Goal: Information Seeking & Learning: Learn about a topic

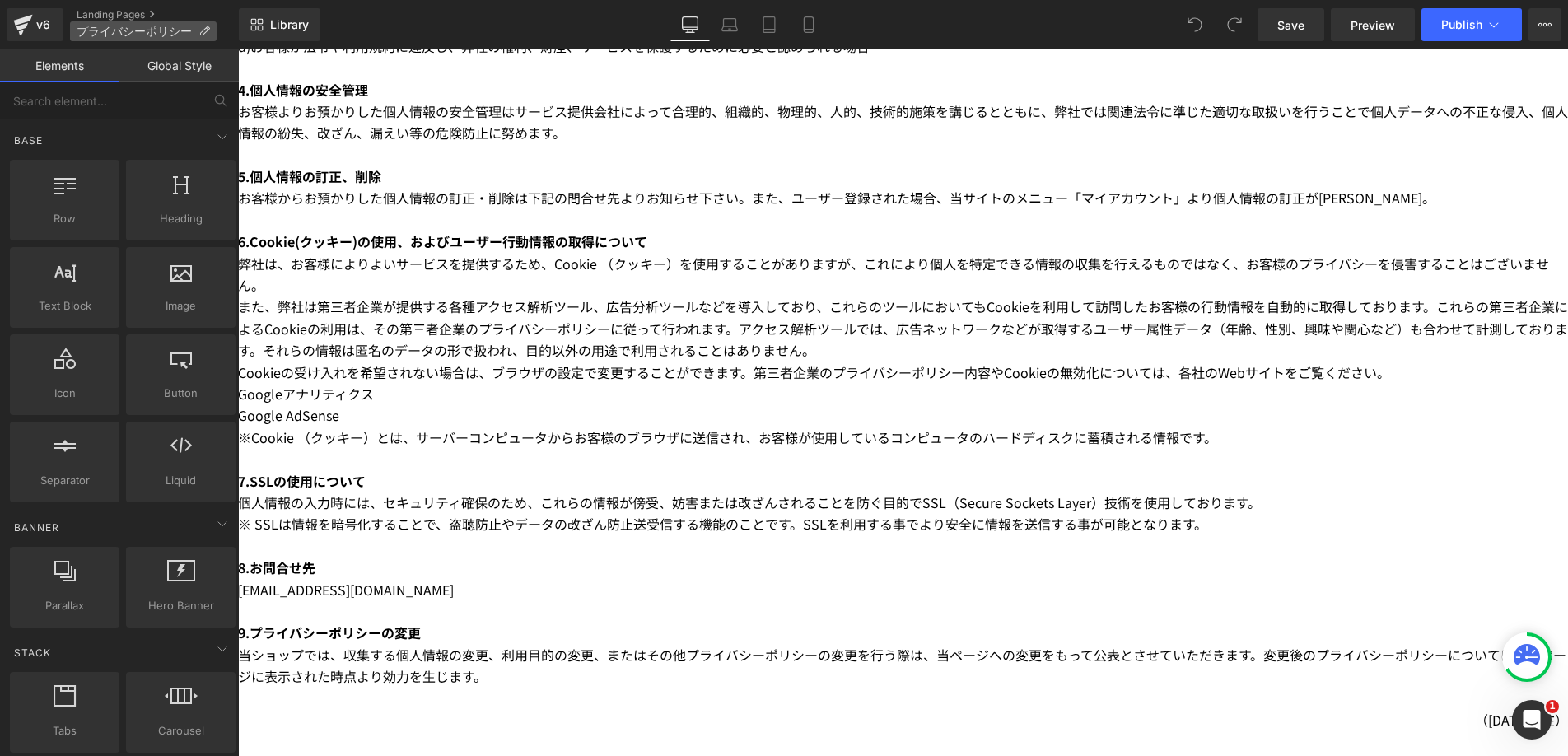
click at [83, 23] on p "プライバシーポリシー" at bounding box center [143, 31] width 147 height 19
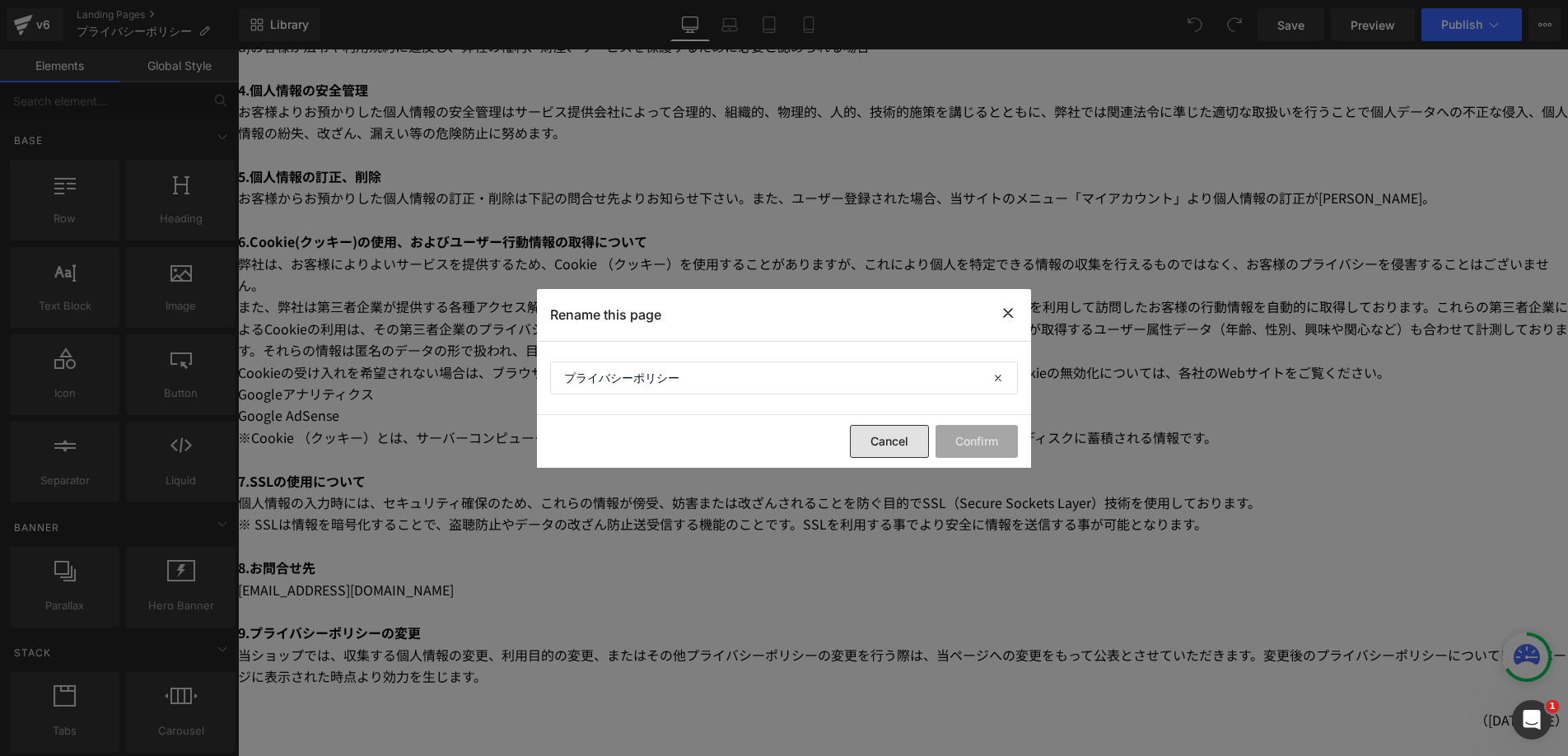
click at [892, 451] on button "Cancel" at bounding box center [889, 441] width 79 height 33
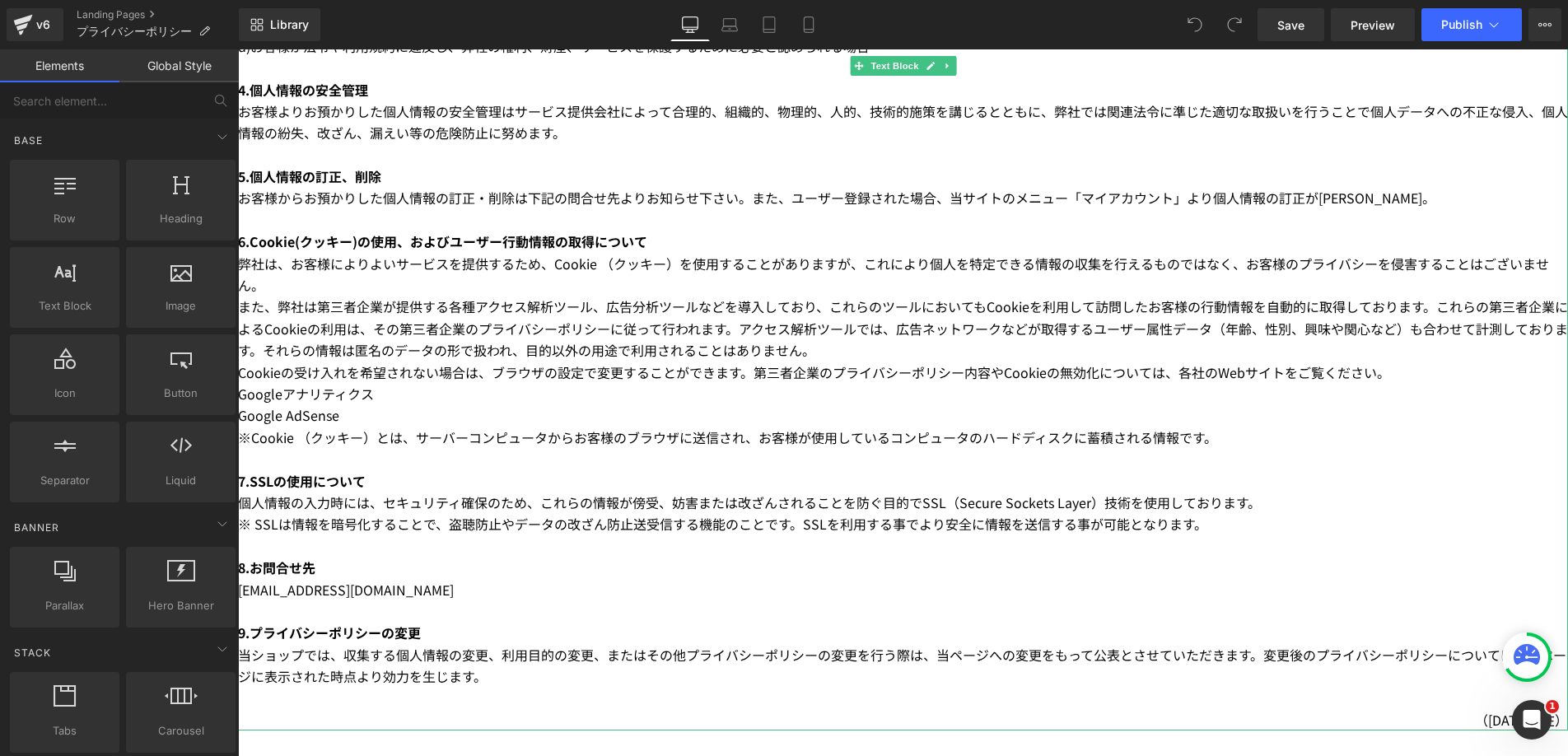
click at [370, 165] on p at bounding box center [903, 155] width 1330 height 21
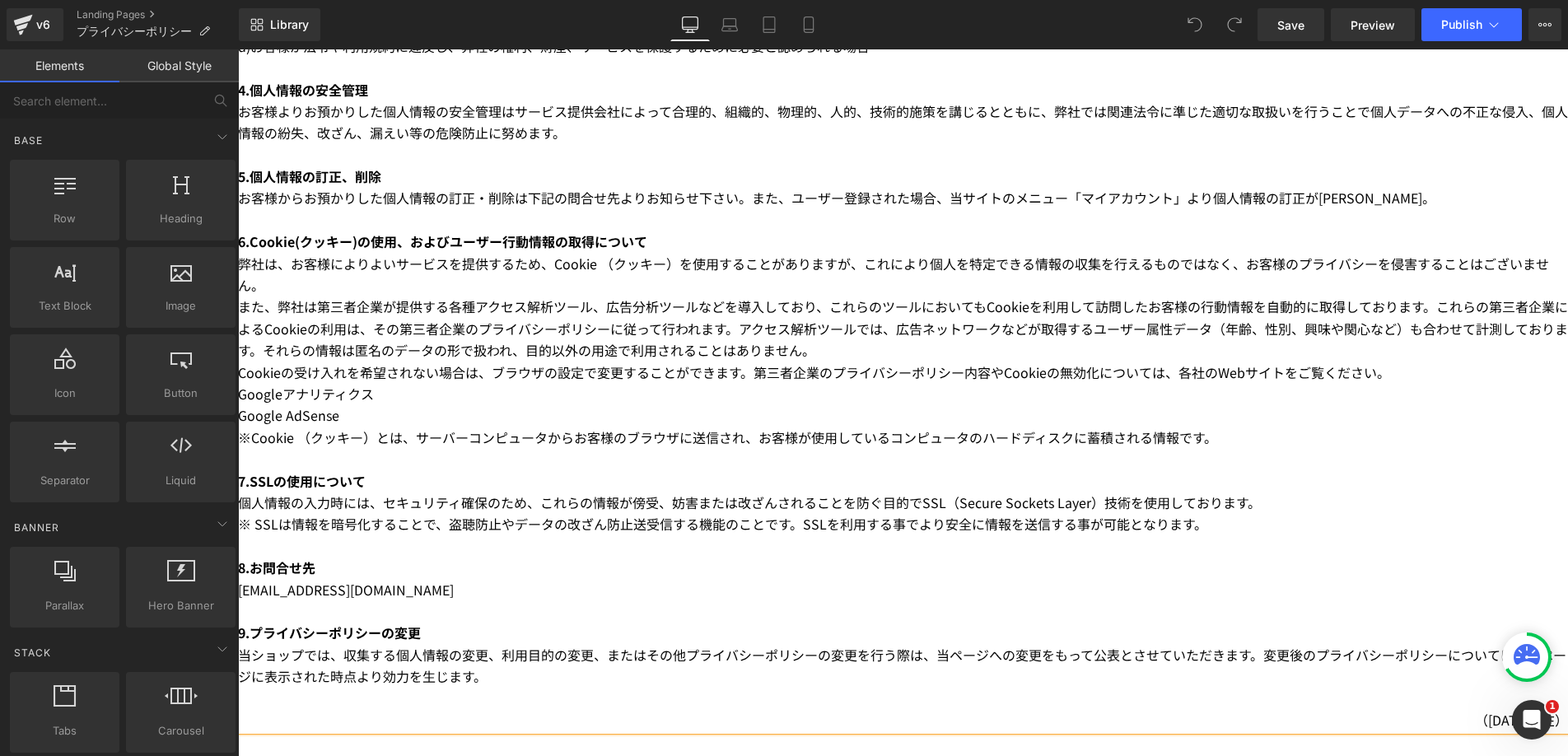
click at [370, 165] on p at bounding box center [903, 155] width 1330 height 21
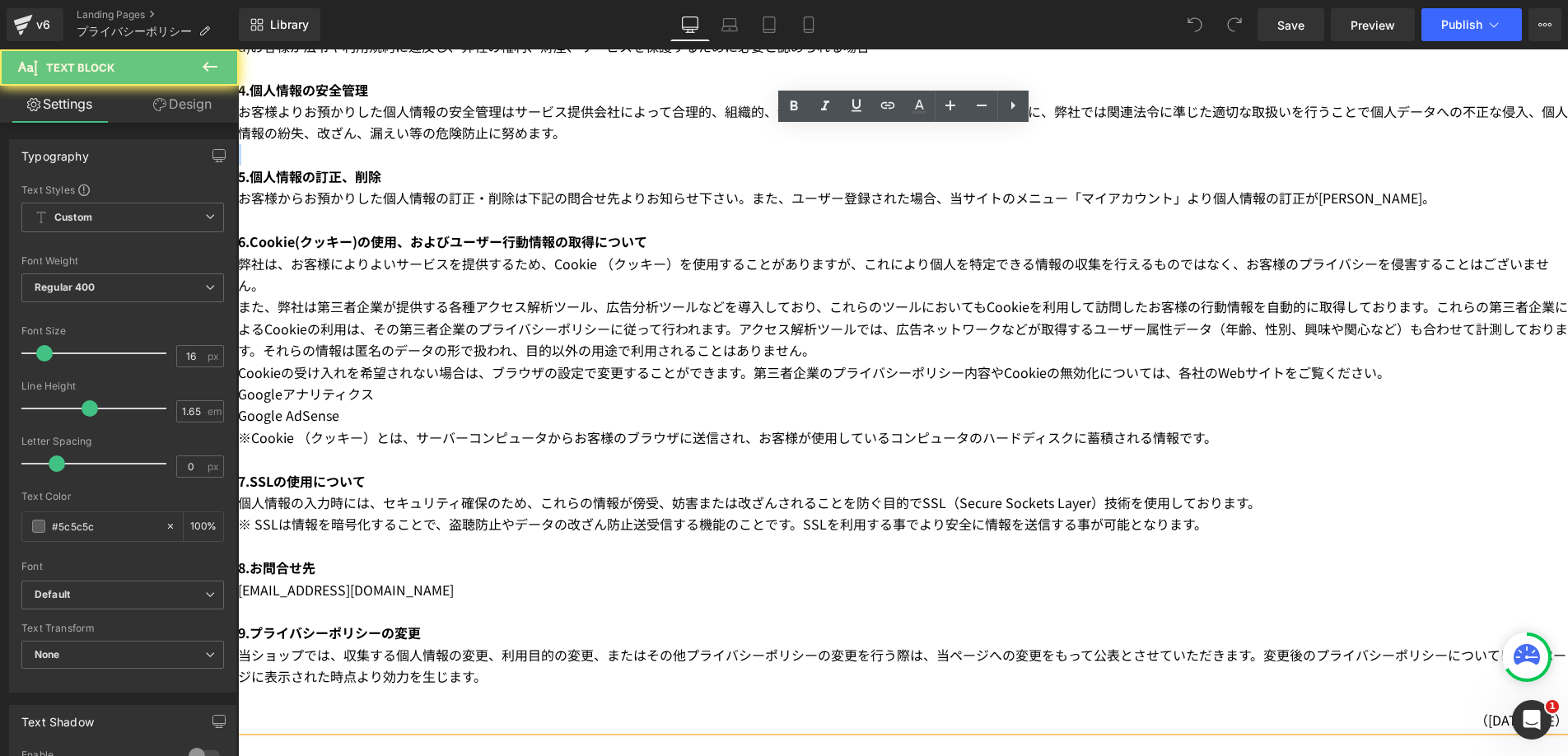
click at [370, 165] on p at bounding box center [903, 155] width 1330 height 21
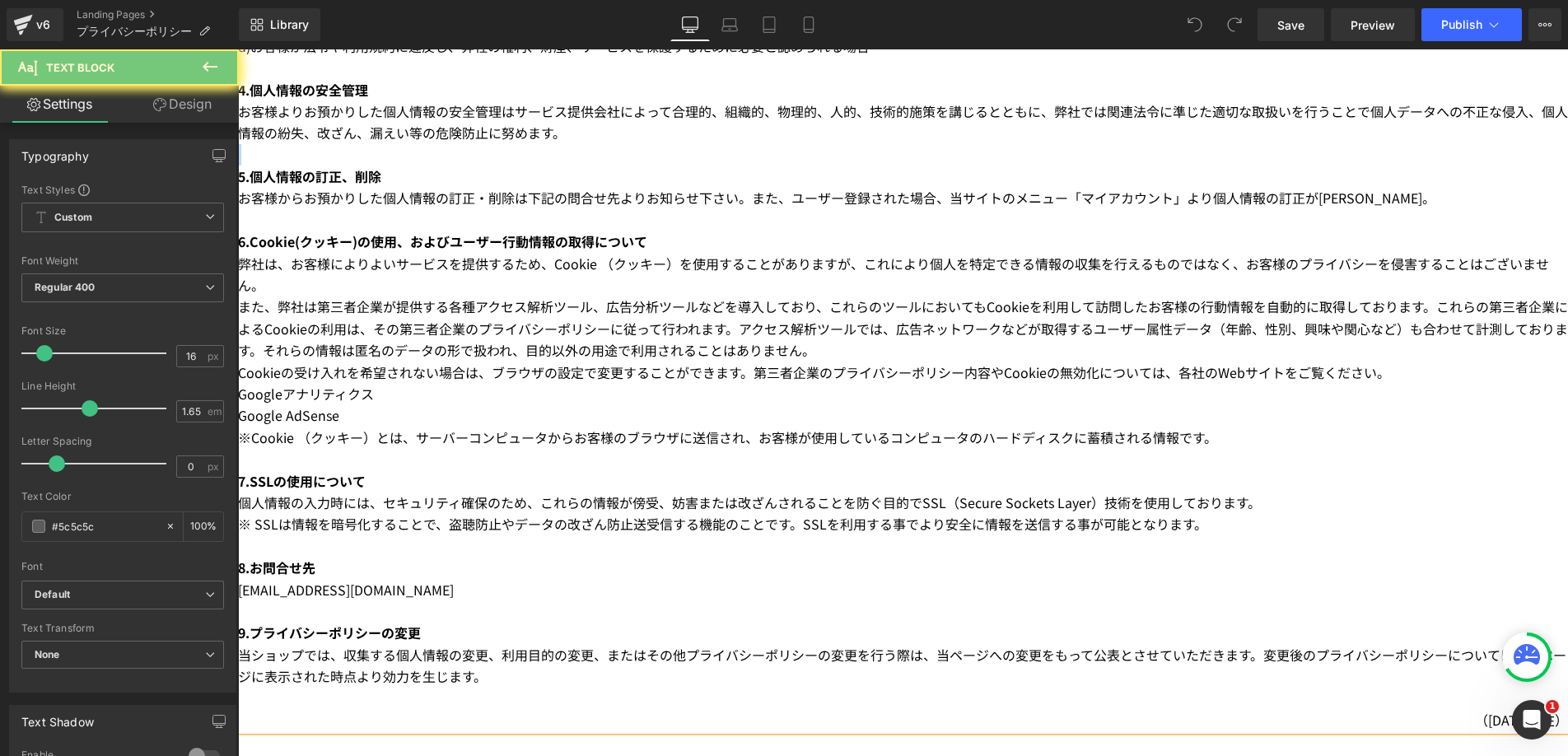
copy div "6.loremip 「dolo」si、ametconsectetura、elitseddoei、temporincididuntutlaboreetdolor…"
click at [370, 165] on p at bounding box center [903, 155] width 1330 height 21
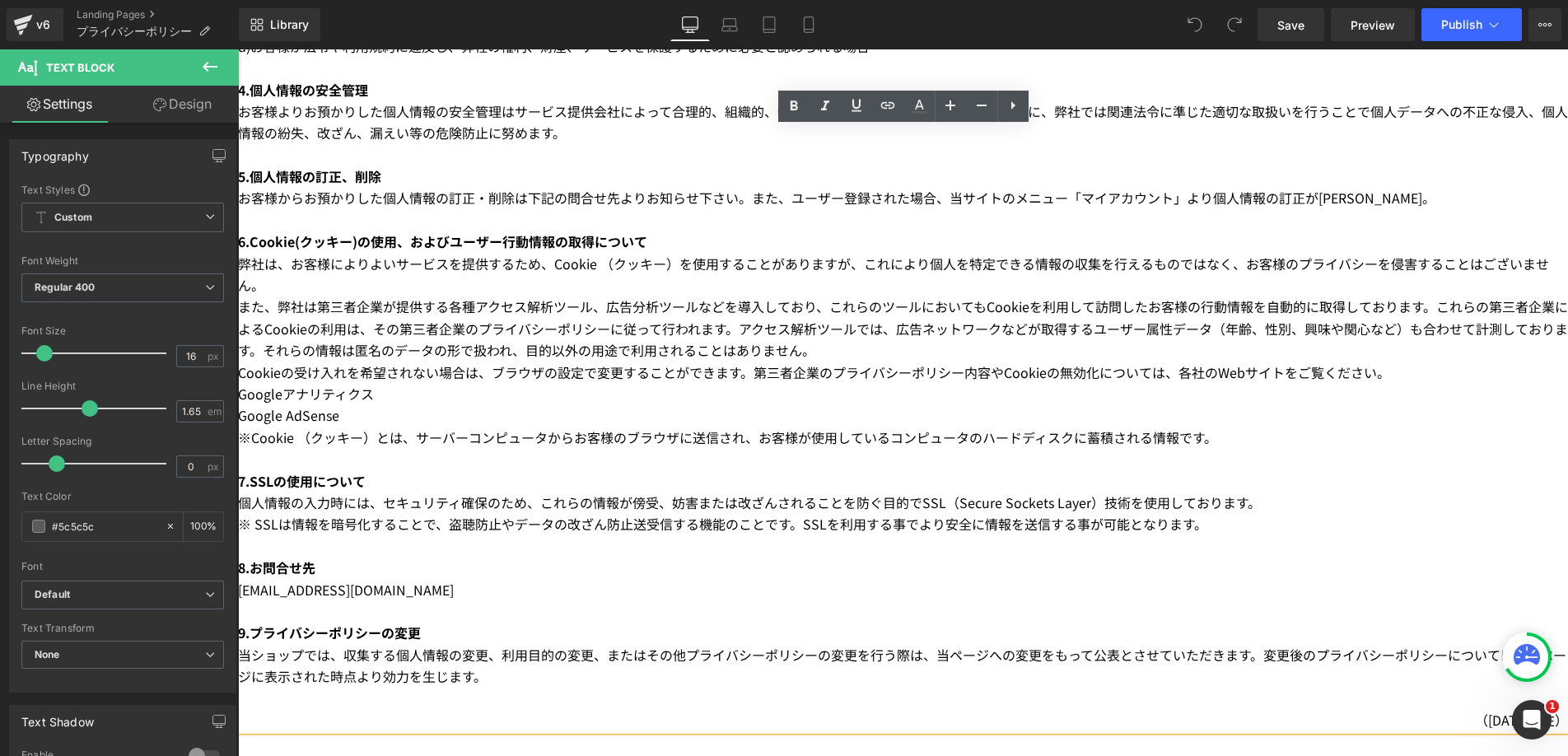
click at [370, 165] on p at bounding box center [903, 155] width 1330 height 21
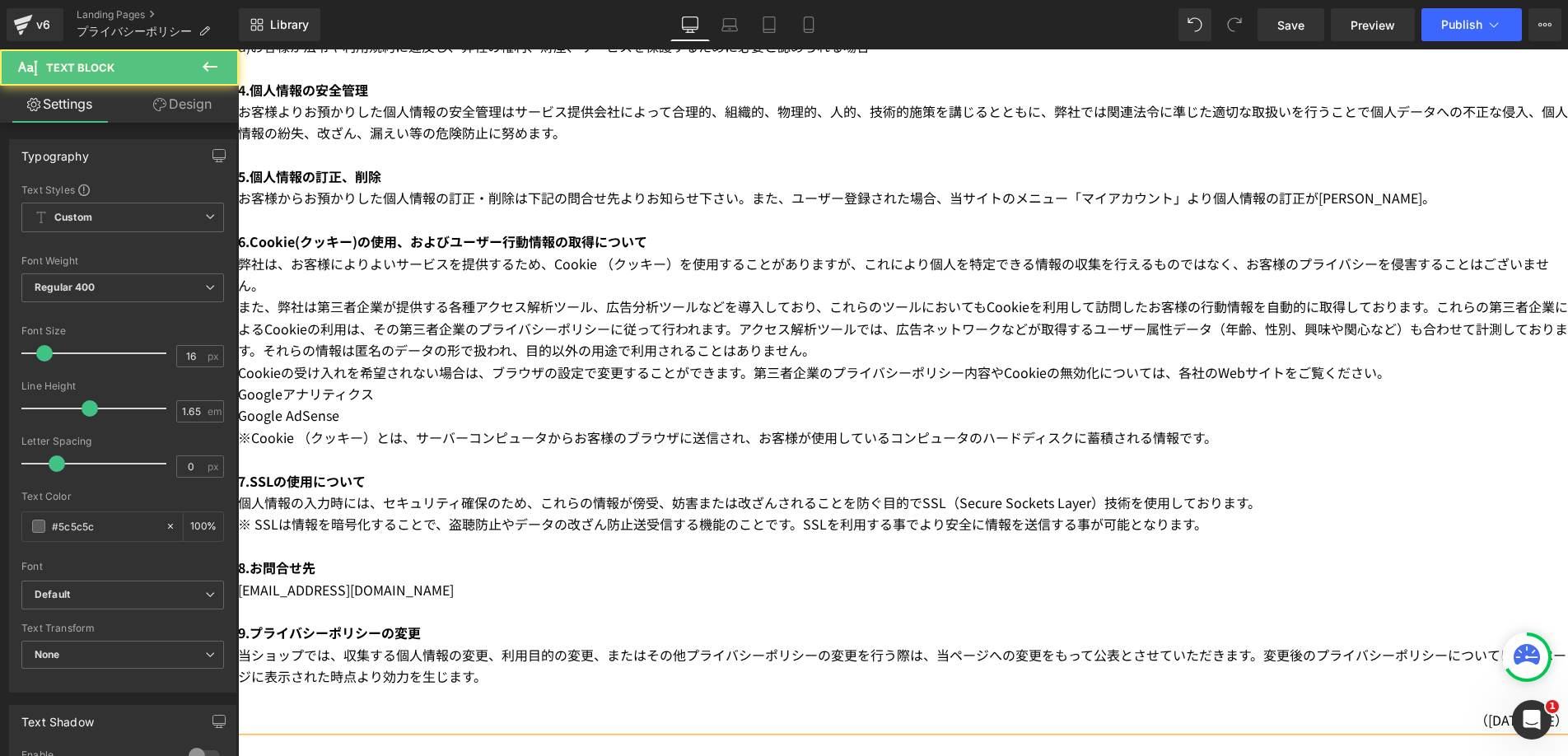
copy div "6.loremip 「dolo」si、ametconsectetura、elitseddoei、temporincididuntutlaboreetdolor…"
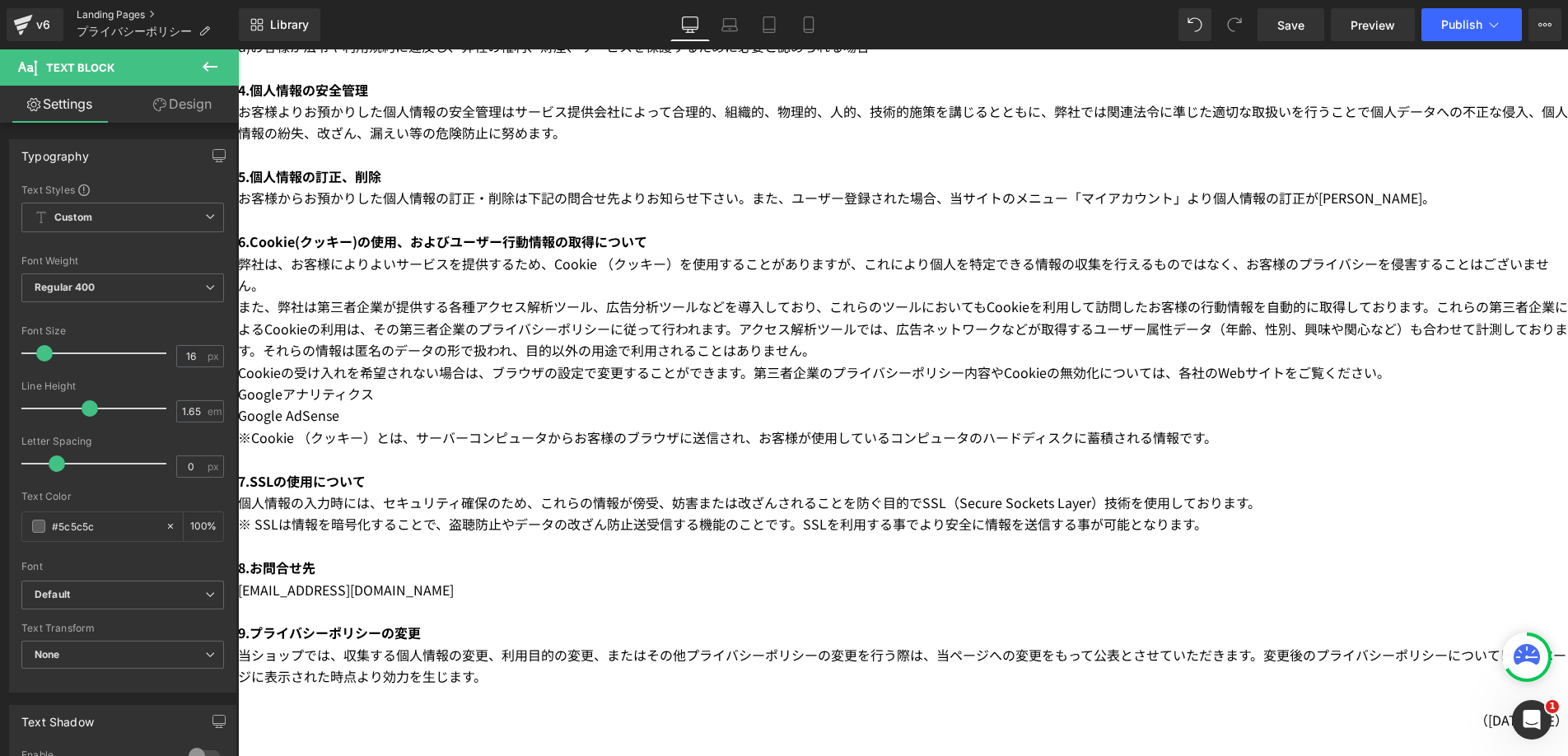
click at [118, 14] on link "Landing Pages" at bounding box center [158, 15] width 163 height 14
